Goal: Browse casually

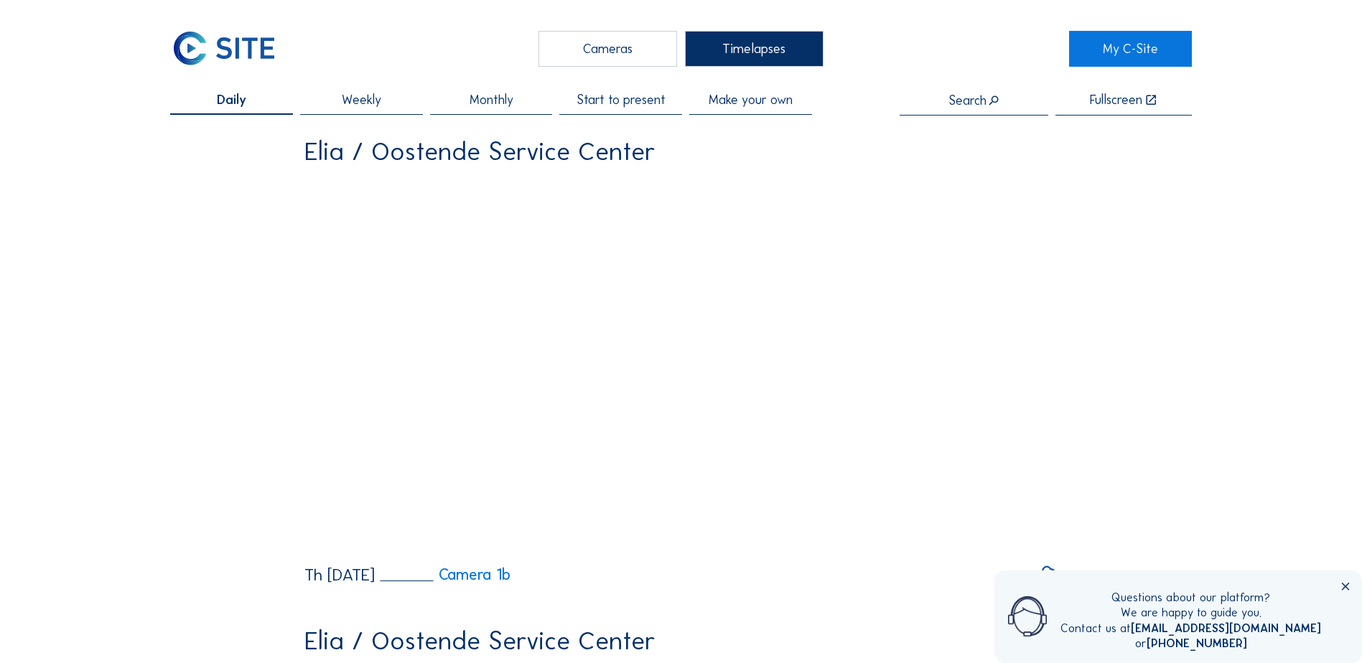
click at [615, 54] on div "Cameras" at bounding box center [608, 49] width 139 height 36
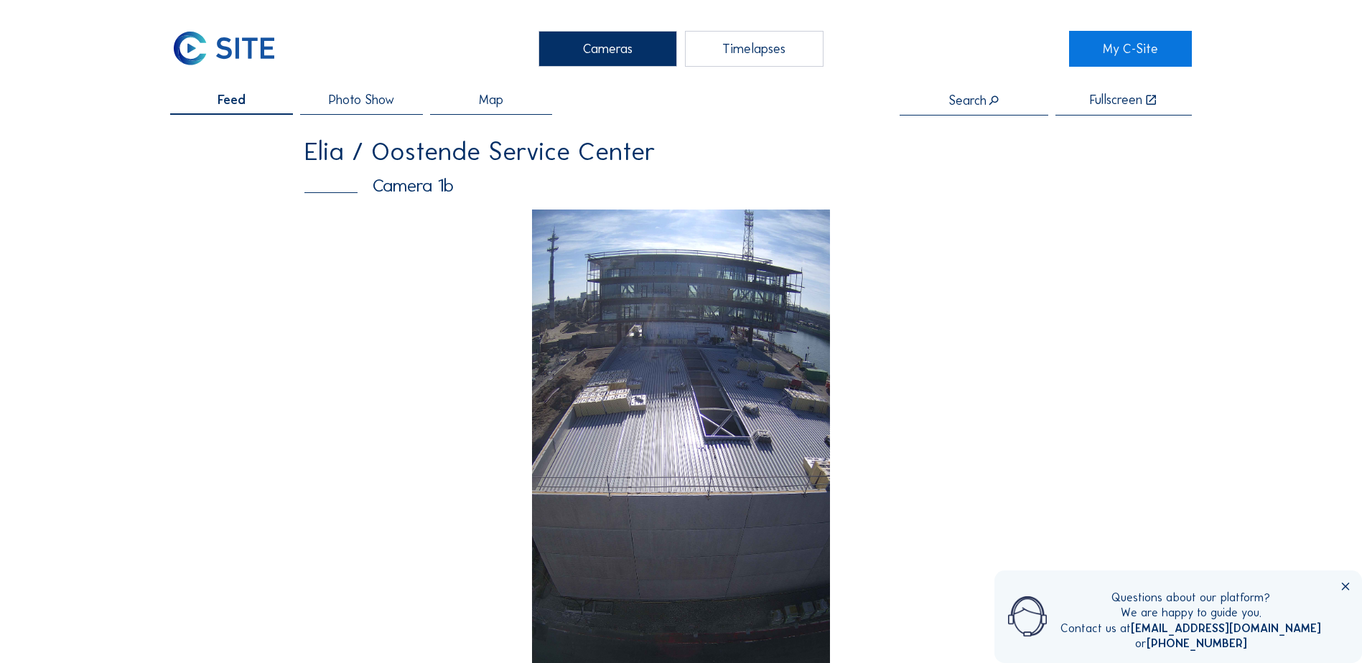
click at [689, 377] on img at bounding box center [681, 475] width 299 height 531
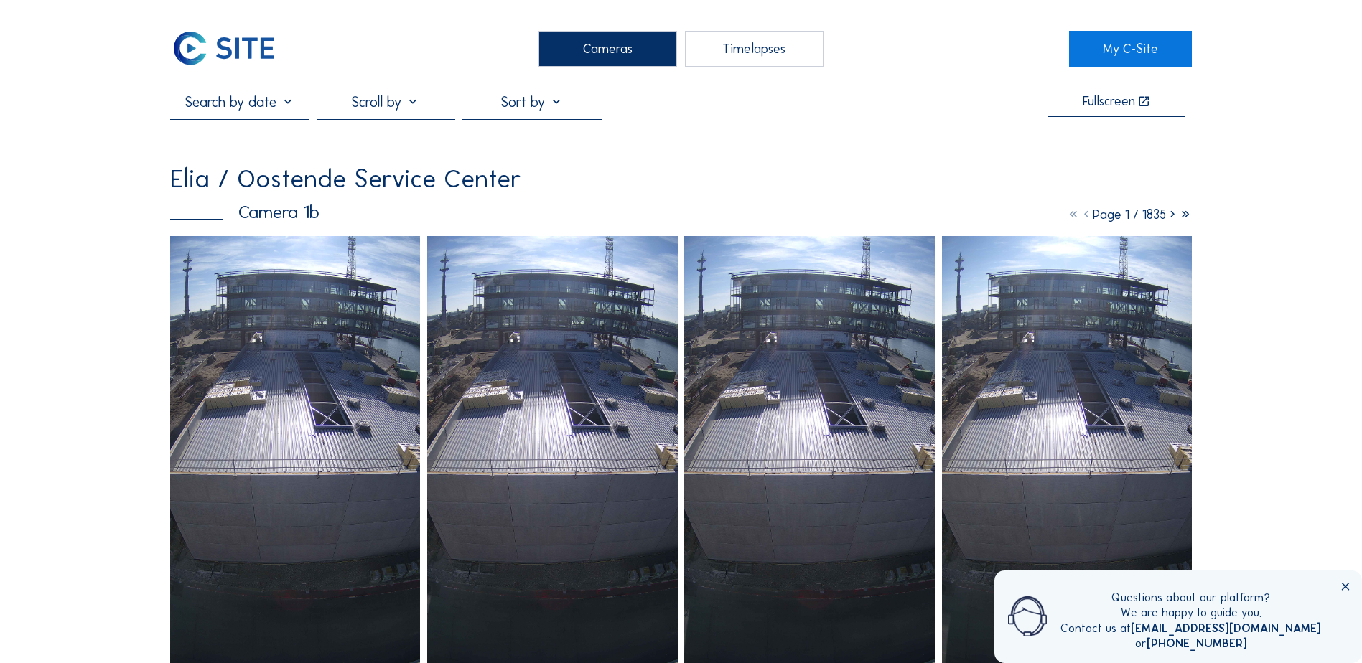
click at [262, 397] on img at bounding box center [295, 458] width 250 height 444
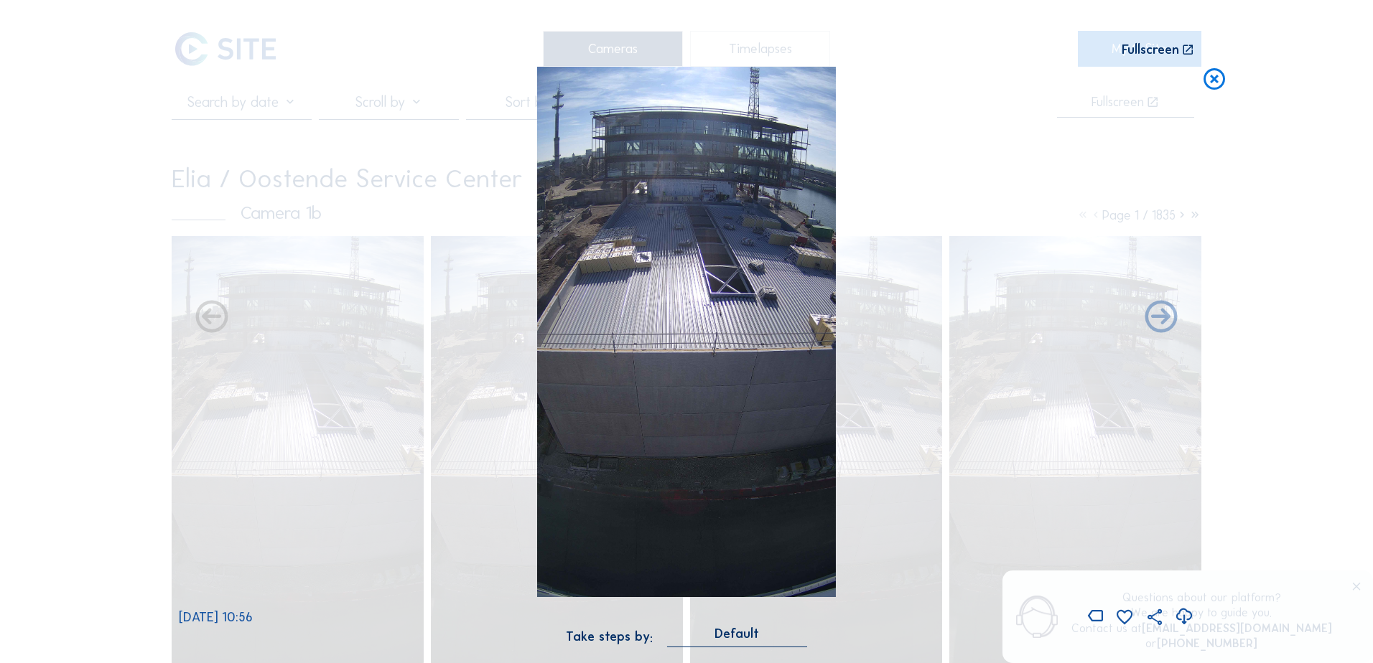
click at [1186, 620] on icon at bounding box center [1184, 617] width 19 height 24
